Goal: Check status: Check status

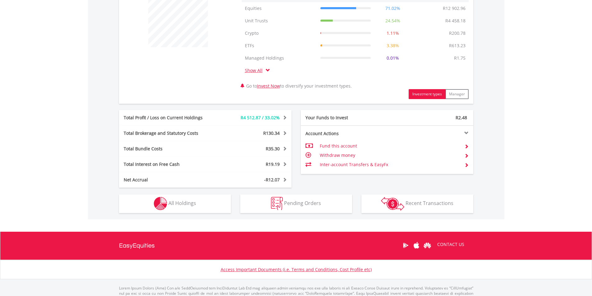
scroll to position [242, 0]
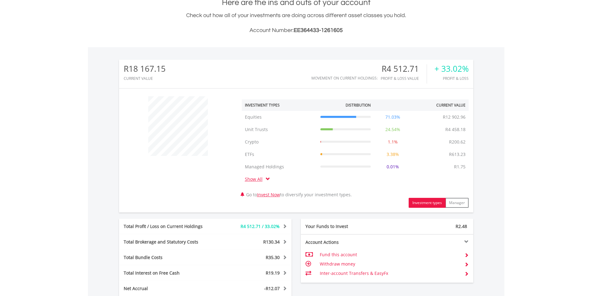
scroll to position [220, 0]
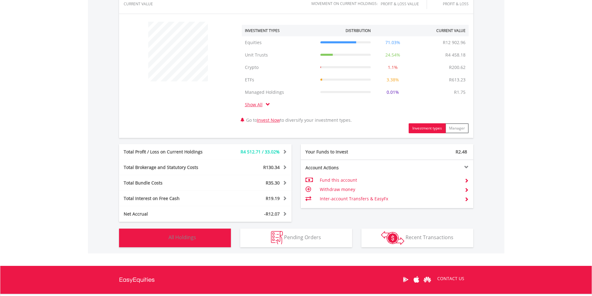
click at [191, 235] on span "All Holdings" at bounding box center [182, 237] width 28 height 7
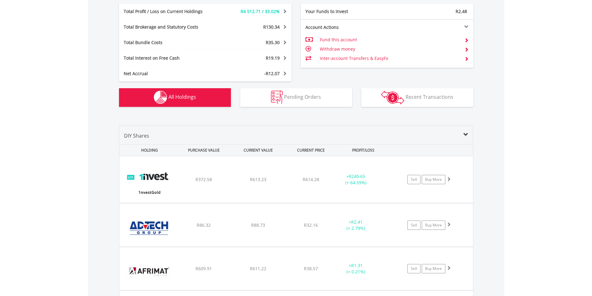
scroll to position [374, 0]
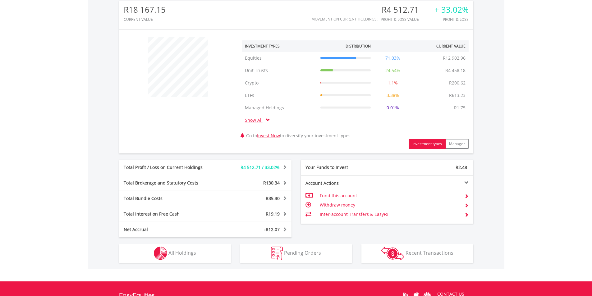
scroll to position [224, 0]
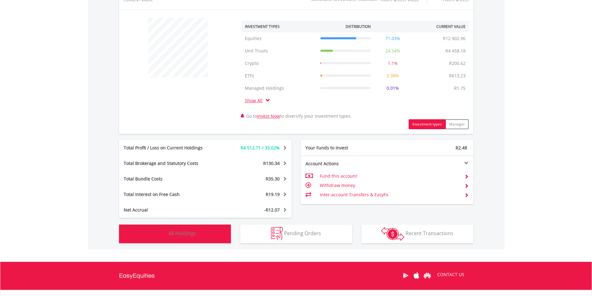
click at [155, 233] on img "button" at bounding box center [160, 233] width 13 height 13
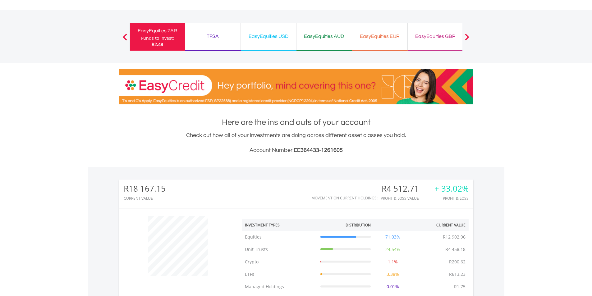
scroll to position [22, 0]
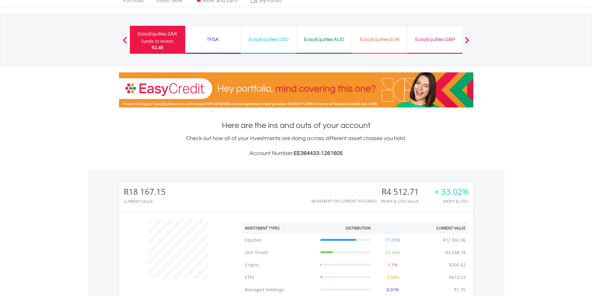
click at [263, 39] on div "EasyEquities USD" at bounding box center [269, 39] width 48 height 9
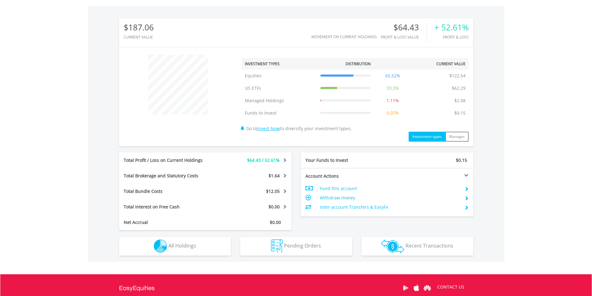
scroll to position [224, 0]
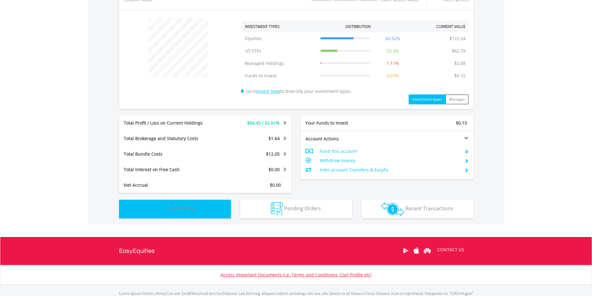
click at [192, 205] on button "Holdings All Holdings" at bounding box center [175, 209] width 112 height 19
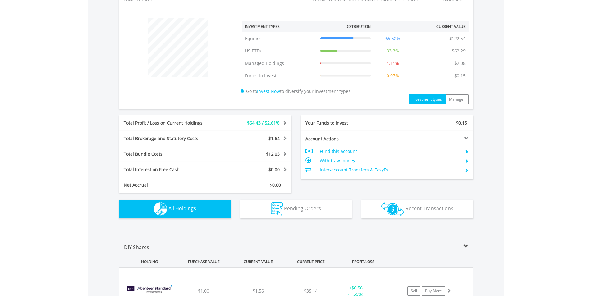
scroll to position [461, 0]
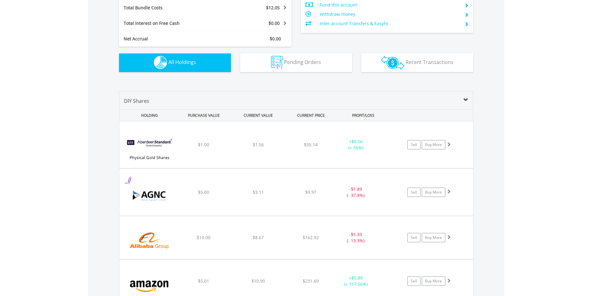
scroll to position [401, 0]
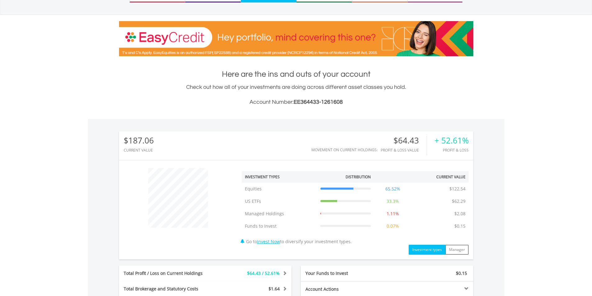
scroll to position [0, 0]
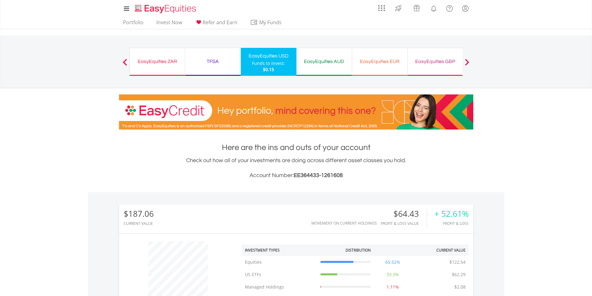
click at [314, 61] on div "EasyEquities AUD" at bounding box center [324, 61] width 48 height 9
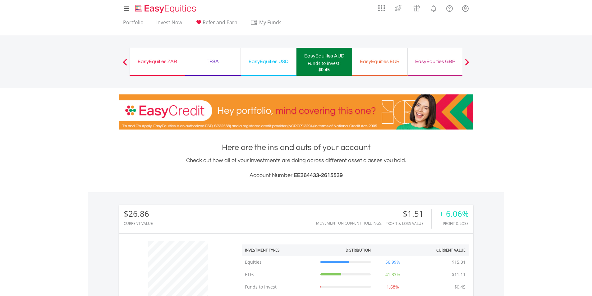
scroll to position [60, 118]
click at [213, 62] on div "TFSA" at bounding box center [213, 61] width 48 height 9
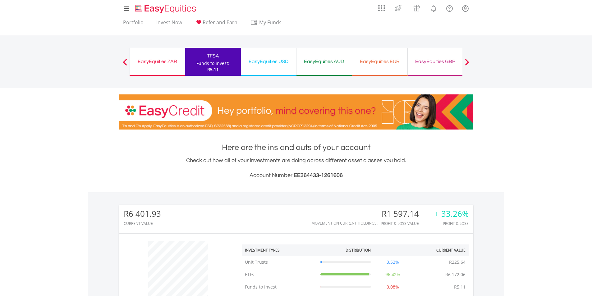
scroll to position [259, 0]
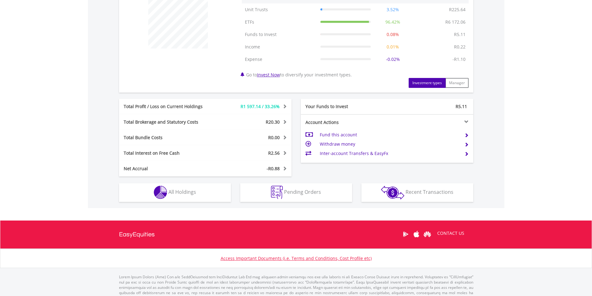
scroll to position [257, 0]
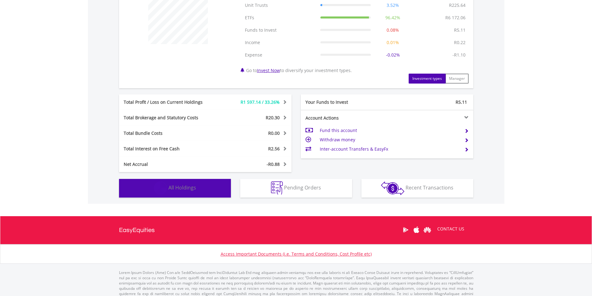
click at [166, 185] on img "button" at bounding box center [160, 188] width 13 height 13
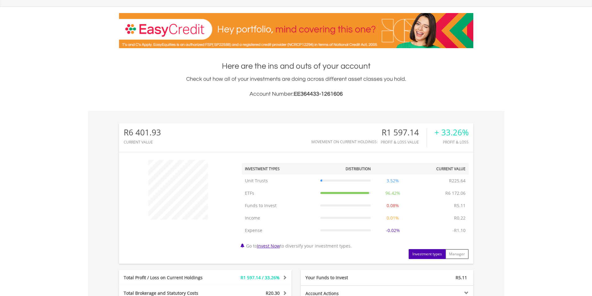
scroll to position [0, 0]
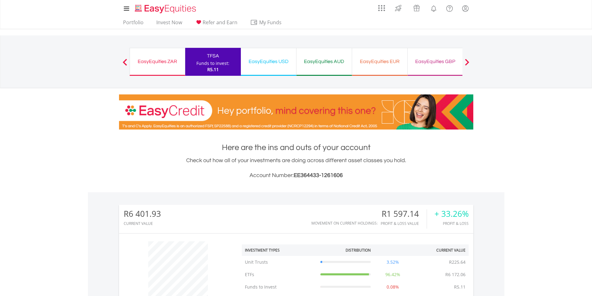
click at [153, 63] on div "EasyEquities ZAR" at bounding box center [158, 61] width 48 height 9
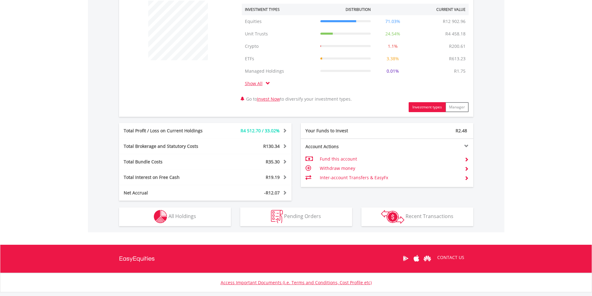
scroll to position [242, 0]
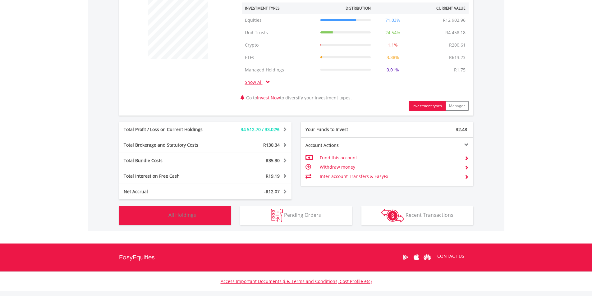
click at [186, 212] on span "All Holdings" at bounding box center [182, 215] width 28 height 7
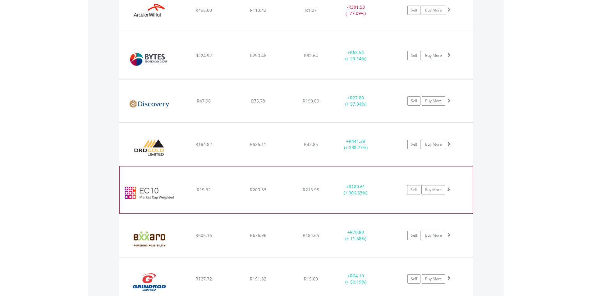
scroll to position [672, 0]
